Goal: Transaction & Acquisition: Purchase product/service

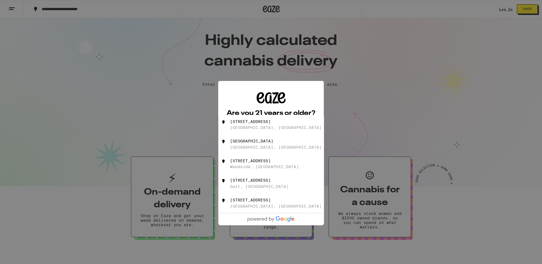
click at [268, 127] on div "[STREET_ADDRESS]" at bounding box center [280, 124] width 101 height 11
type input "[STREET_ADDRESS]"
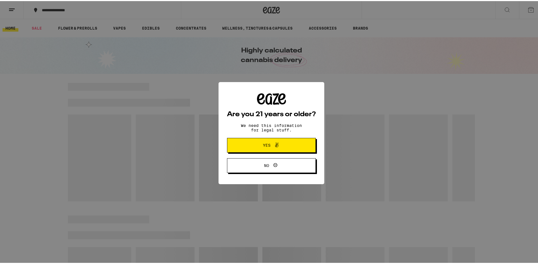
click at [286, 144] on span "Yes" at bounding box center [271, 144] width 43 height 7
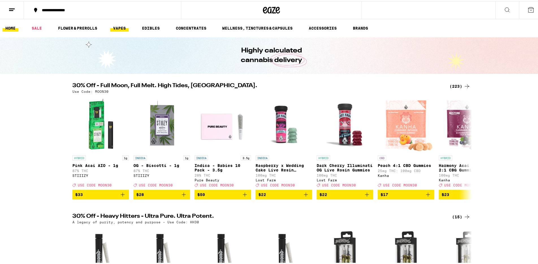
click at [123, 30] on link "VAPES" at bounding box center [119, 27] width 18 height 7
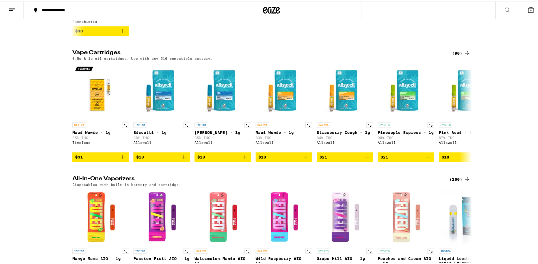
scroll to position [125, 0]
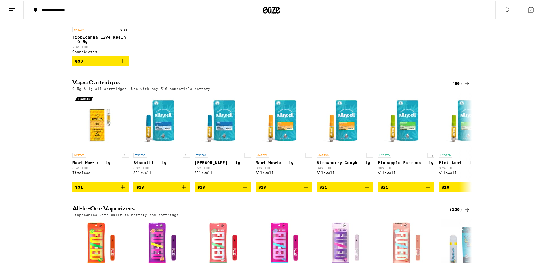
click at [456, 83] on div "(90)" at bounding box center [461, 82] width 18 height 7
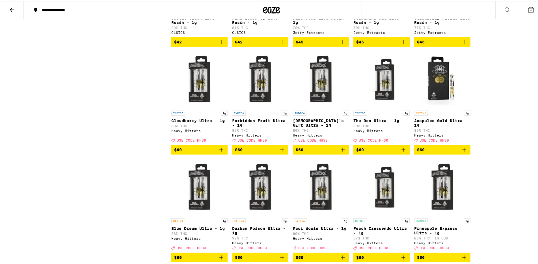
scroll to position [1614, 0]
